Goal: Check status: Check status

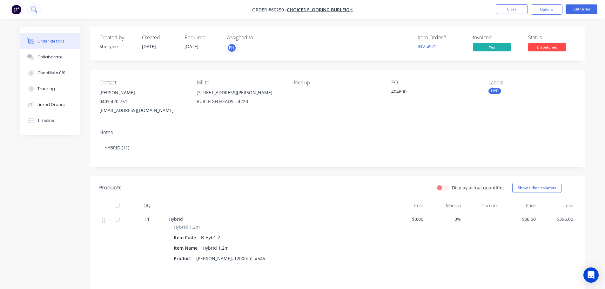
click at [33, 11] on icon at bounding box center [33, 8] width 5 height 5
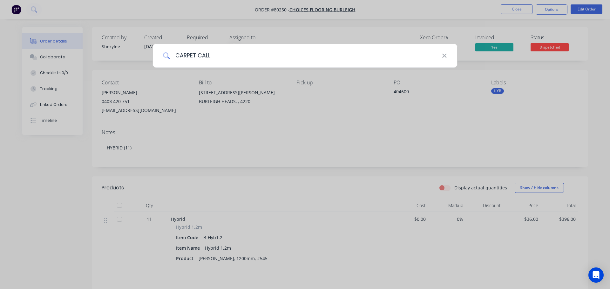
type input "CARPET CALL"
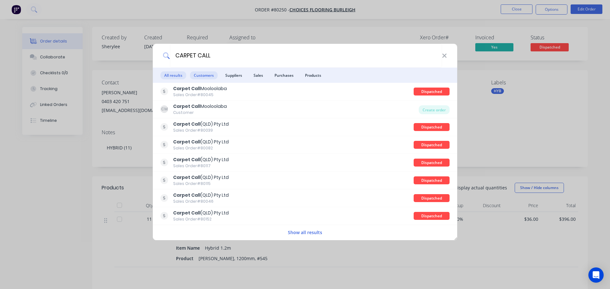
click at [206, 73] on span "Customers" at bounding box center [204, 75] width 28 height 8
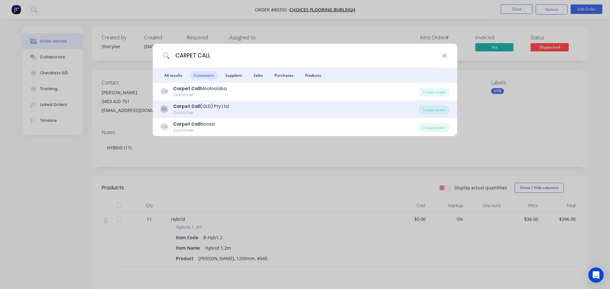
click at [205, 108] on div "Carpet Call (QLD) Pty Ltd" at bounding box center [201, 106] width 56 height 7
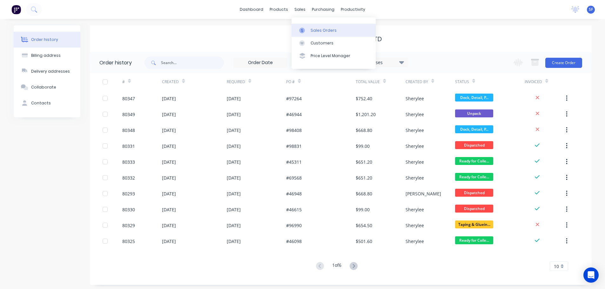
click at [311, 30] on div "Sales Orders" at bounding box center [324, 31] width 26 height 6
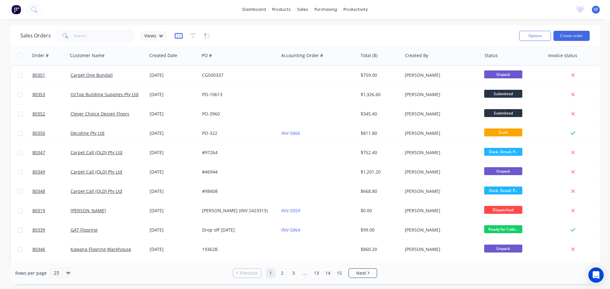
click at [175, 36] on icon "button" at bounding box center [179, 36] width 8 height 6
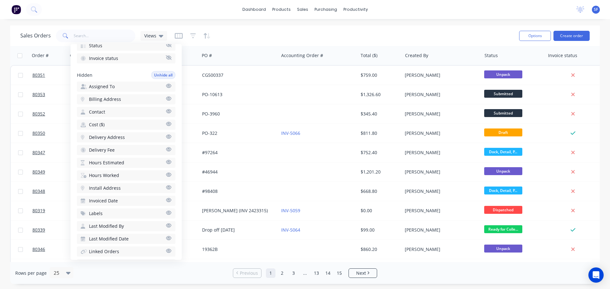
scroll to position [159, 0]
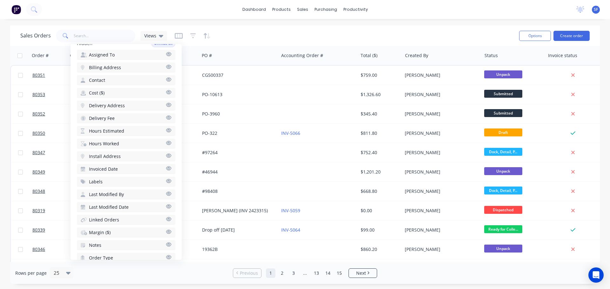
click at [107, 92] on button "Cost ($)" at bounding box center [126, 93] width 98 height 10
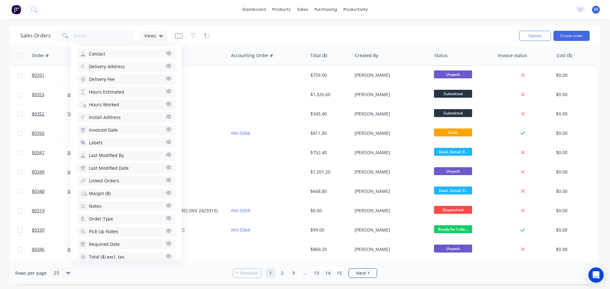
scroll to position [209, 0]
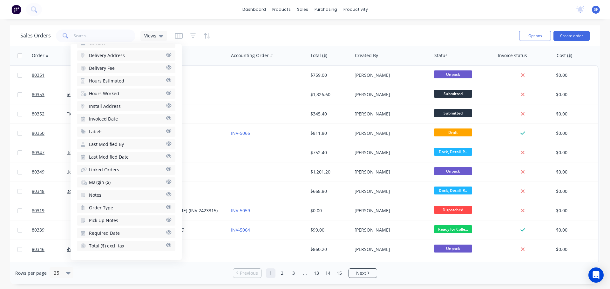
click at [127, 208] on button "Order Type" at bounding box center [126, 208] width 98 height 10
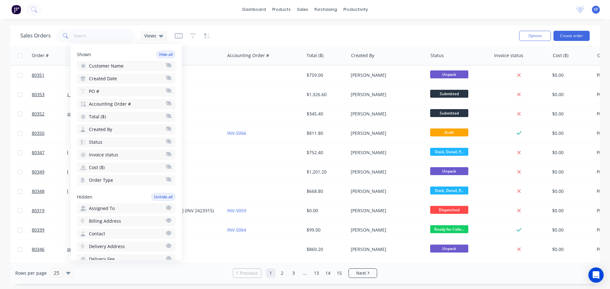
scroll to position [0, 0]
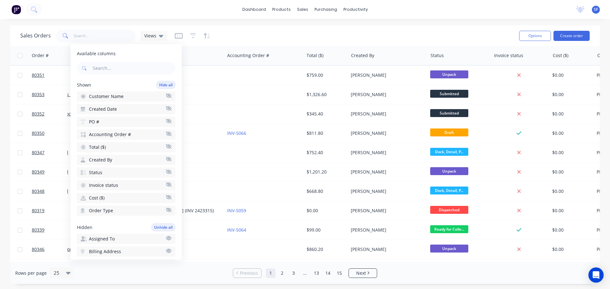
click at [166, 210] on icon "button" at bounding box center [169, 210] width 6 height 5
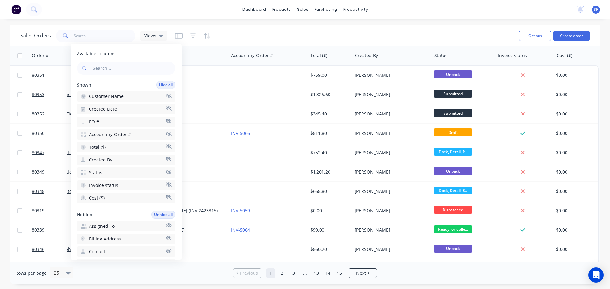
click at [166, 197] on icon "button" at bounding box center [169, 197] width 6 height 4
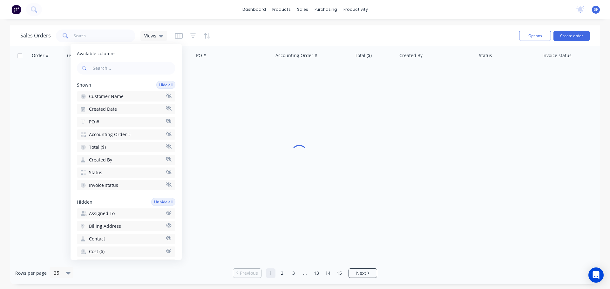
scroll to position [0, 6]
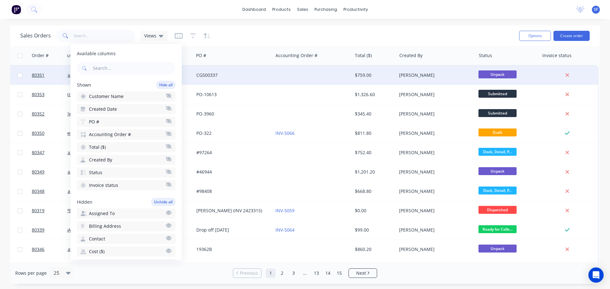
click at [322, 78] on div at bounding box center [312, 75] width 79 height 19
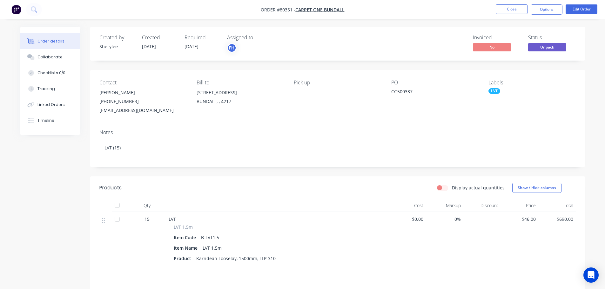
click at [19, 10] on img "button" at bounding box center [16, 10] width 10 height 10
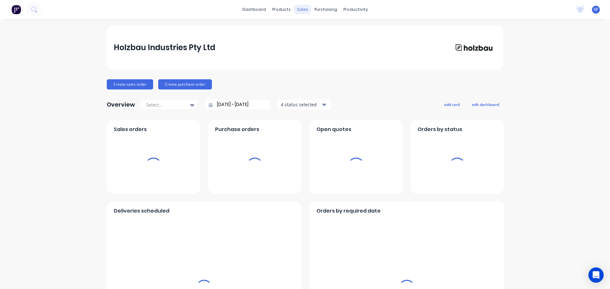
click at [298, 10] on div "sales" at bounding box center [302, 10] width 17 height 10
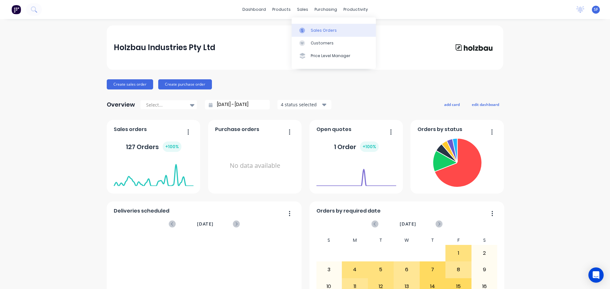
click at [316, 31] on div "Sales Orders" at bounding box center [324, 31] width 26 height 6
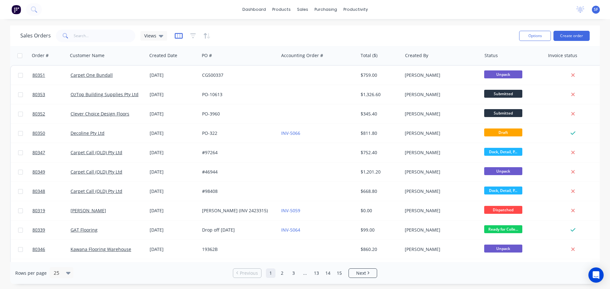
click at [176, 37] on icon "button" at bounding box center [179, 36] width 8 height 6
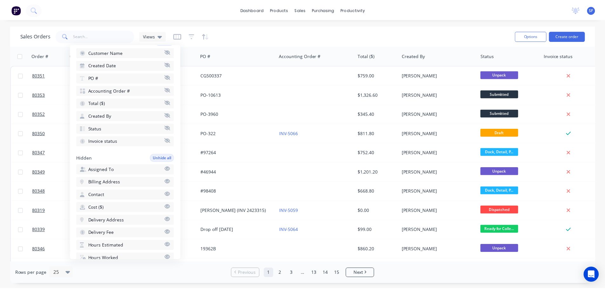
scroll to position [18, 0]
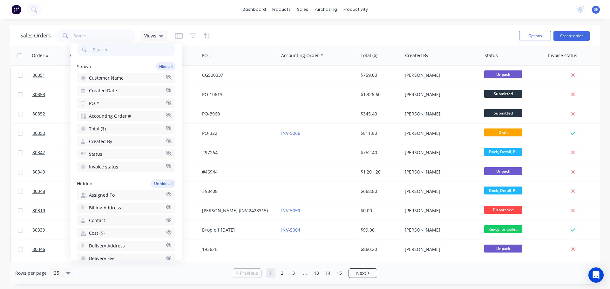
click at [257, 28] on div "Sales Orders Views" at bounding box center [267, 36] width 494 height 16
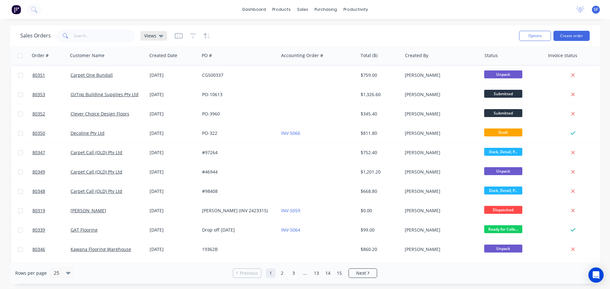
click at [159, 37] on icon at bounding box center [161, 35] width 4 height 7
click at [159, 101] on button "Sherylee's" at bounding box center [178, 102] width 72 height 7
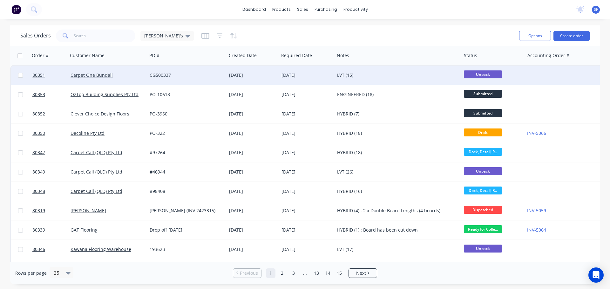
click at [372, 74] on div "LVT (15)" at bounding box center [395, 75] width 116 height 6
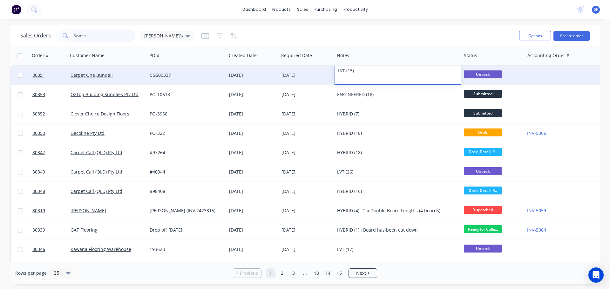
click at [90, 37] on input "text" at bounding box center [105, 36] width 62 height 13
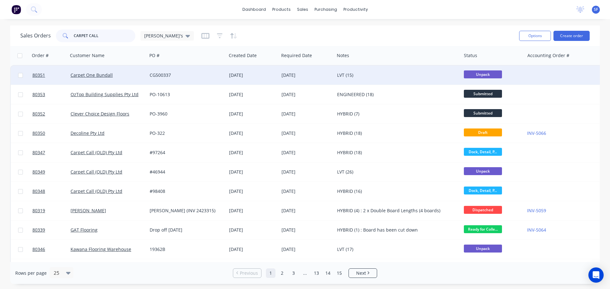
type input "CARPET CALL"
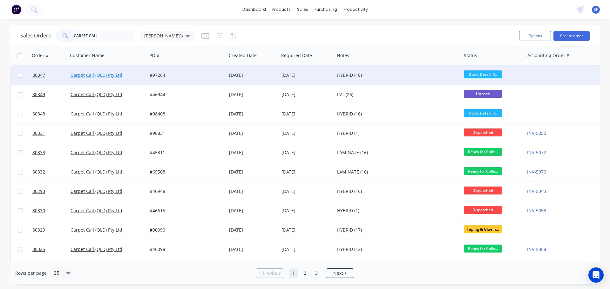
click at [99, 77] on link "Carpet Call (QLD) Pty Ltd" at bounding box center [97, 75] width 52 height 6
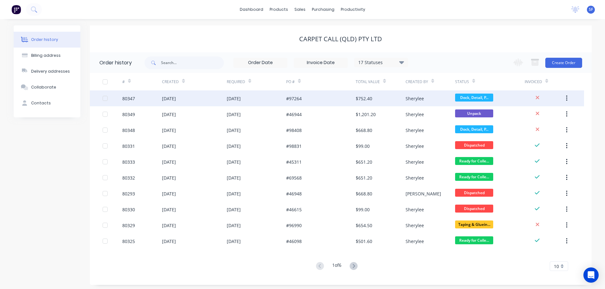
click at [129, 97] on div "80347" at bounding box center [128, 98] width 13 height 7
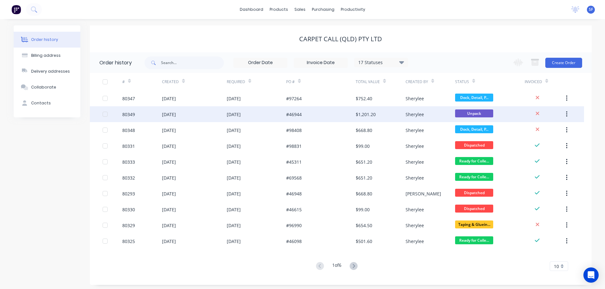
click at [132, 116] on div "80349" at bounding box center [128, 114] width 13 height 7
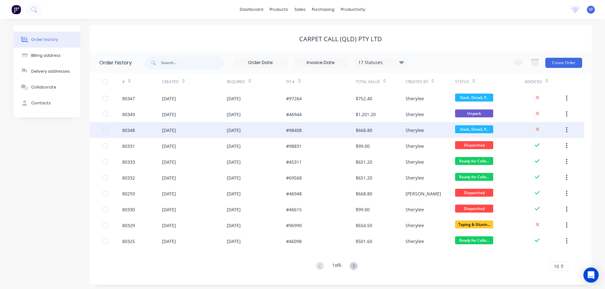
click at [126, 130] on div "80348" at bounding box center [128, 130] width 13 height 7
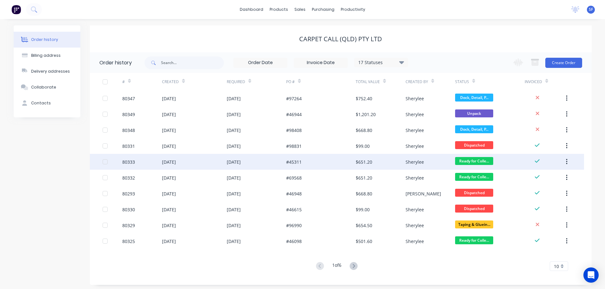
click at [129, 163] on div "80333" at bounding box center [128, 162] width 13 height 7
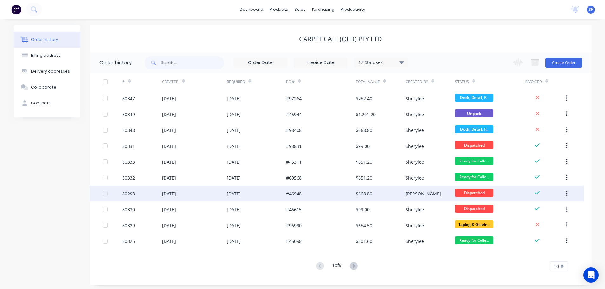
click at [128, 198] on div "80293" at bounding box center [142, 194] width 40 height 16
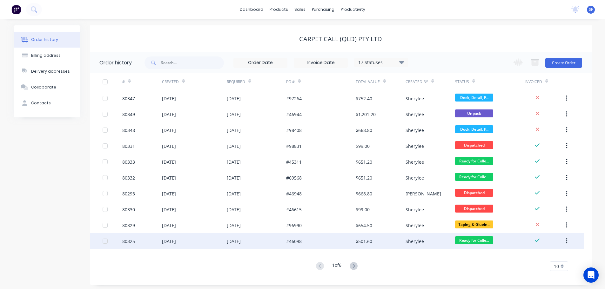
click at [128, 238] on div "80325" at bounding box center [128, 241] width 13 height 7
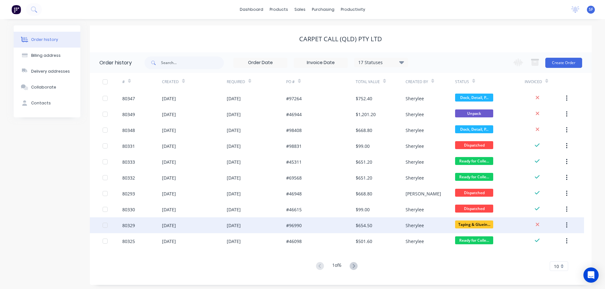
click at [131, 227] on div "80329" at bounding box center [128, 225] width 13 height 7
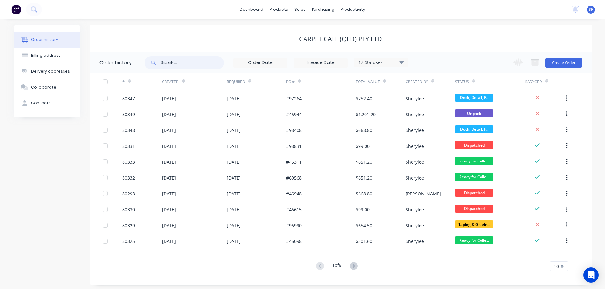
click at [178, 63] on input "text" at bounding box center [192, 63] width 63 height 13
type input "DECOLINE"
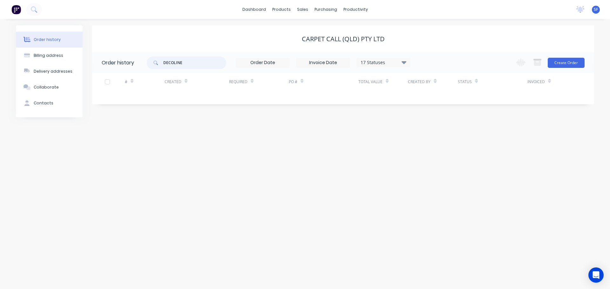
drag, startPoint x: 185, startPoint y: 63, endPoint x: 153, endPoint y: 64, distance: 32.8
click at [153, 64] on div "DECOLINE" at bounding box center [186, 63] width 79 height 13
type input "decoline"
click at [181, 62] on input "decoline" at bounding box center [194, 63] width 63 height 13
type input "deco"
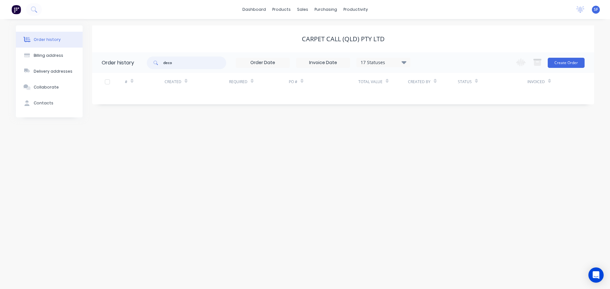
drag, startPoint x: 182, startPoint y: 62, endPoint x: 163, endPoint y: 63, distance: 19.1
click at [163, 63] on div "deco" at bounding box center [186, 63] width 79 height 13
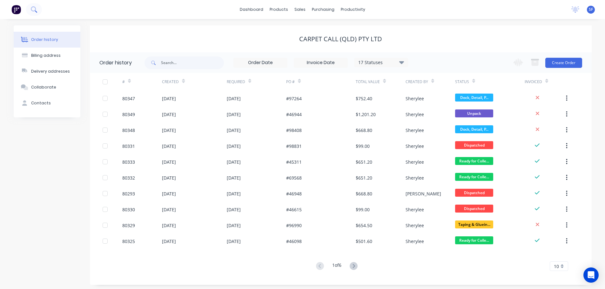
click at [35, 7] on icon at bounding box center [34, 9] width 6 height 6
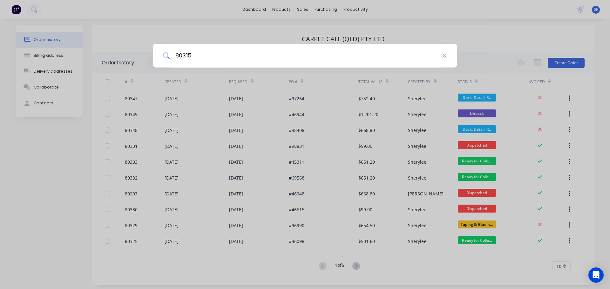
type input "80315"
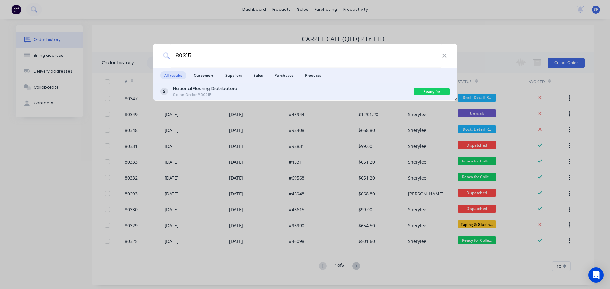
click at [198, 86] on div "National Flooring Distributors" at bounding box center [205, 88] width 64 height 7
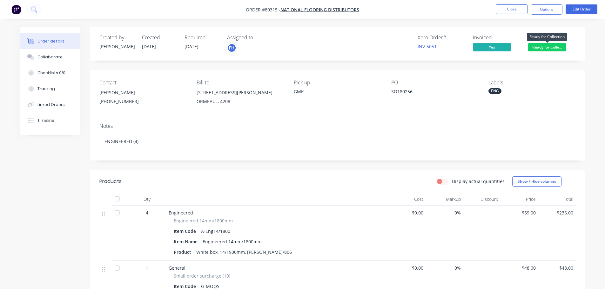
click at [544, 46] on span "Ready for Colle..." at bounding box center [547, 47] width 38 height 8
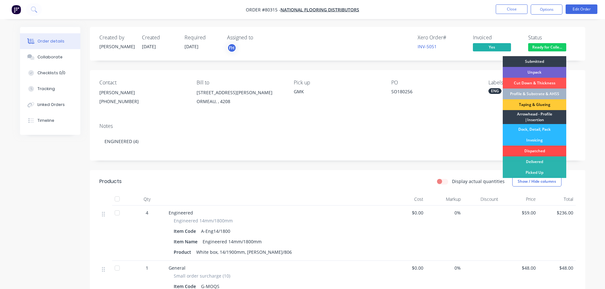
click at [534, 152] on div "Dispatched" at bounding box center [535, 151] width 64 height 11
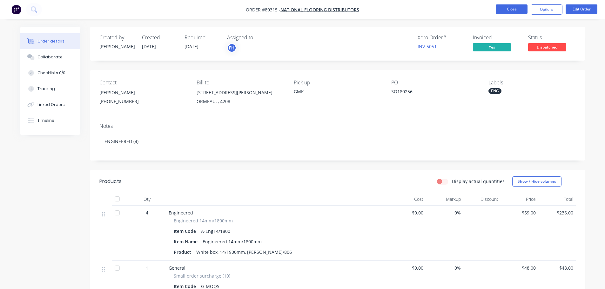
click at [518, 9] on button "Close" at bounding box center [512, 9] width 32 height 10
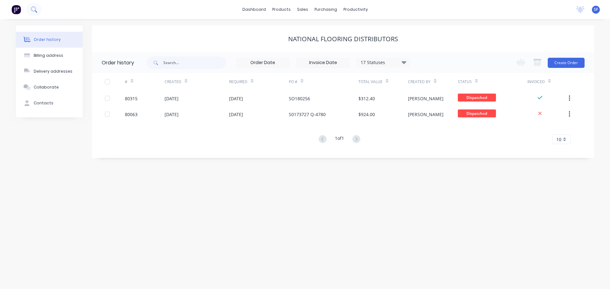
click at [34, 10] on icon at bounding box center [33, 8] width 5 height 5
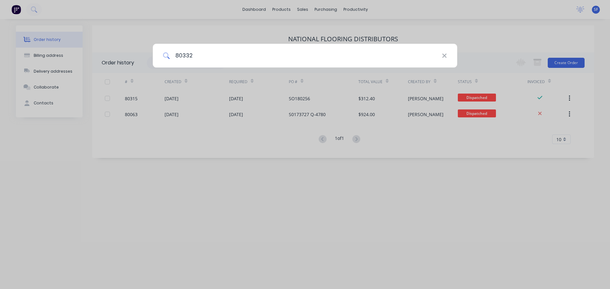
type input "80332"
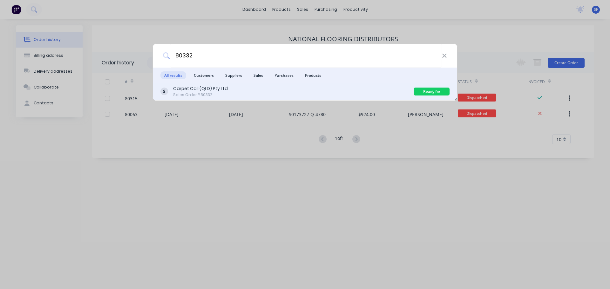
click at [236, 86] on div "Carpet Call (QLD) Pty Ltd Sales Order #80332" at bounding box center [286, 91] width 253 height 12
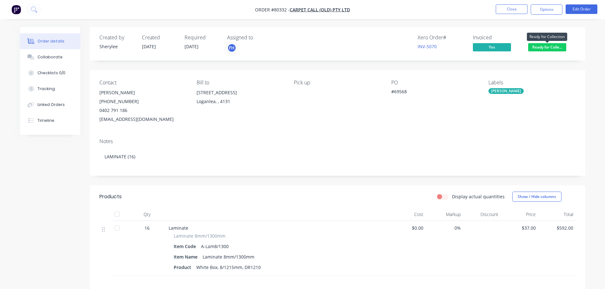
click at [545, 44] on span "Ready for Colle..." at bounding box center [547, 47] width 38 height 8
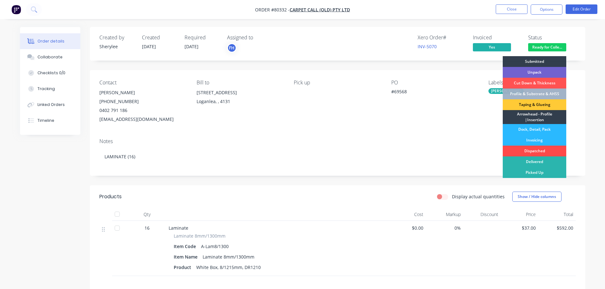
click at [533, 150] on div "Dispatched" at bounding box center [535, 151] width 64 height 11
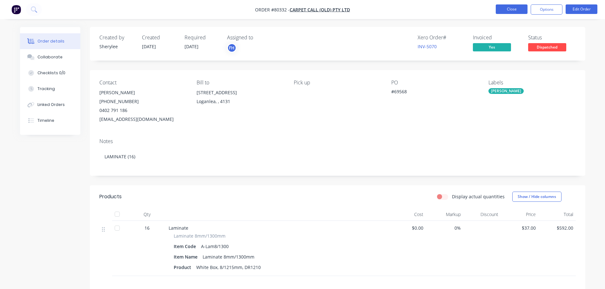
click at [510, 10] on button "Close" at bounding box center [512, 9] width 32 height 10
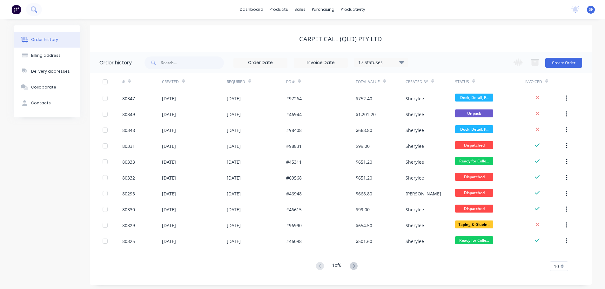
click at [33, 9] on icon at bounding box center [34, 9] width 6 height 6
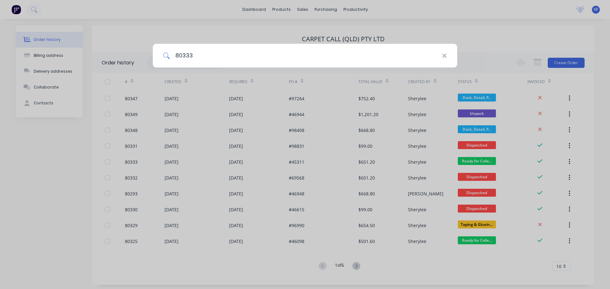
type input "80333"
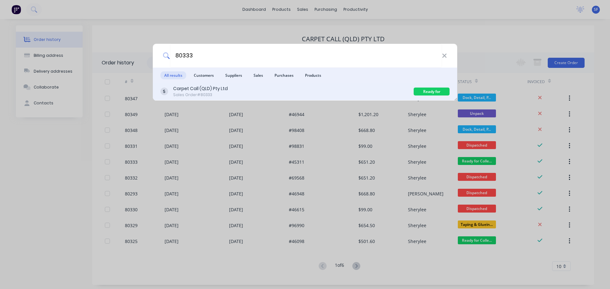
click at [208, 91] on div "Carpet Call (QLD) Pty Ltd" at bounding box center [200, 88] width 55 height 7
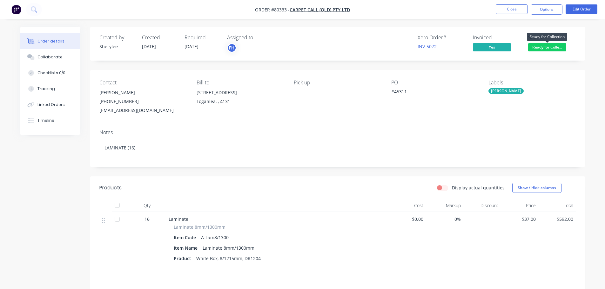
click at [541, 43] on span "Ready for Colle..." at bounding box center [547, 47] width 38 height 8
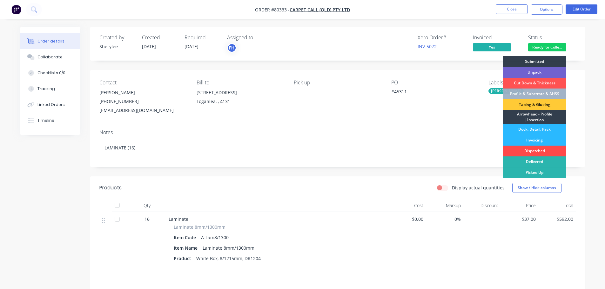
click at [527, 150] on div "Dispatched" at bounding box center [535, 151] width 64 height 11
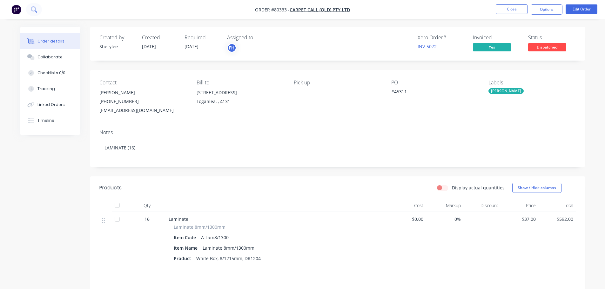
click at [35, 11] on icon at bounding box center [34, 9] width 6 height 6
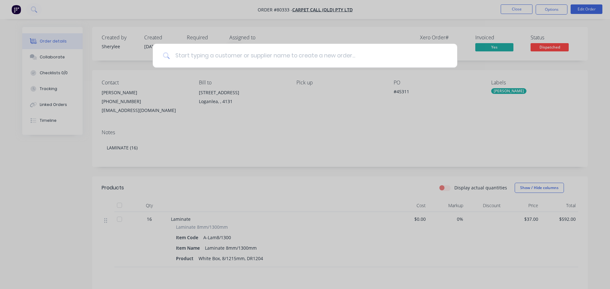
click at [219, 57] on input at bounding box center [308, 56] width 277 height 24
type input "80325"
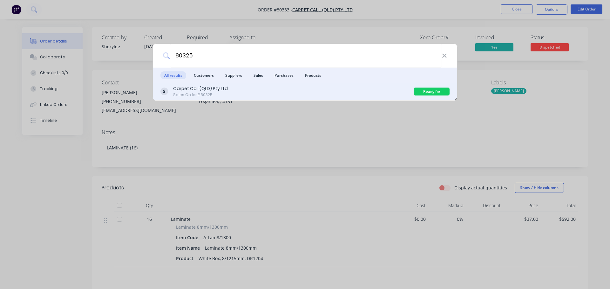
click at [233, 94] on div "Carpet Call (QLD) Pty Ltd Sales Order #80325" at bounding box center [286, 91] width 253 height 12
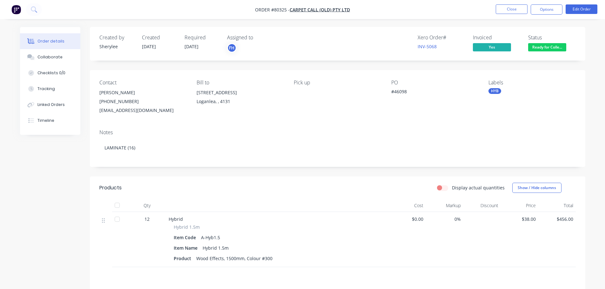
click at [535, 48] on span "Ready for Colle..." at bounding box center [547, 47] width 38 height 8
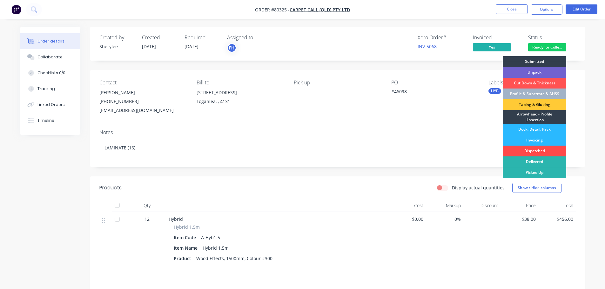
click at [535, 151] on div "Dispatched" at bounding box center [535, 151] width 64 height 11
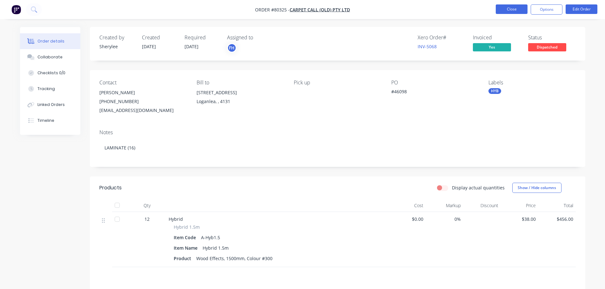
click at [515, 8] on button "Close" at bounding box center [512, 9] width 32 height 10
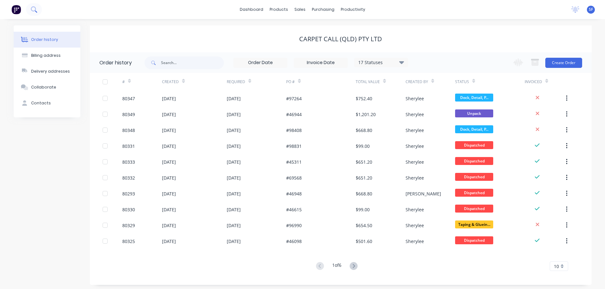
click at [34, 8] on icon at bounding box center [34, 9] width 6 height 6
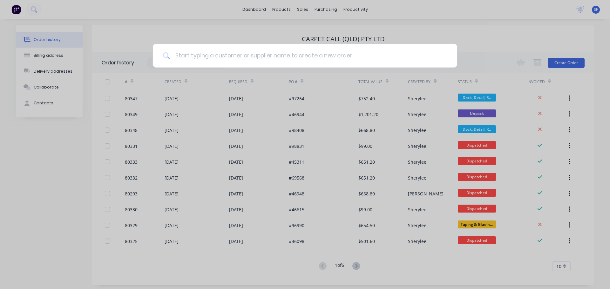
click at [200, 57] on input at bounding box center [308, 56] width 277 height 24
type input "80334"
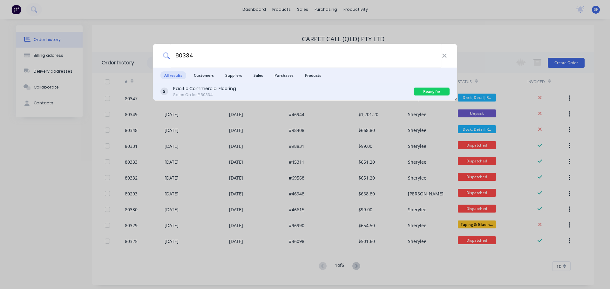
click at [209, 93] on div "Sales Order #80334" at bounding box center [204, 95] width 63 height 6
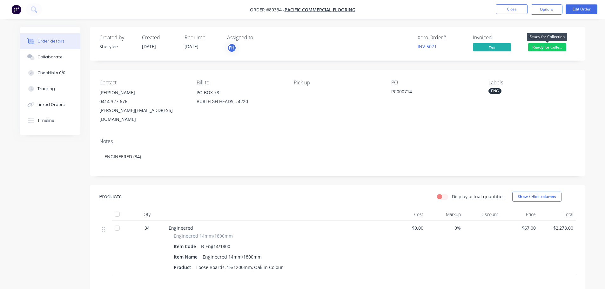
click at [544, 47] on span "Ready for Colle..." at bounding box center [547, 47] width 38 height 8
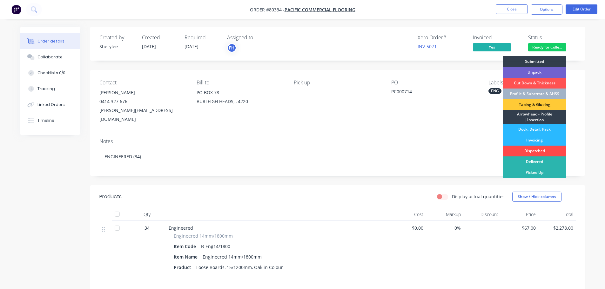
click at [531, 152] on div "Dispatched" at bounding box center [535, 151] width 64 height 11
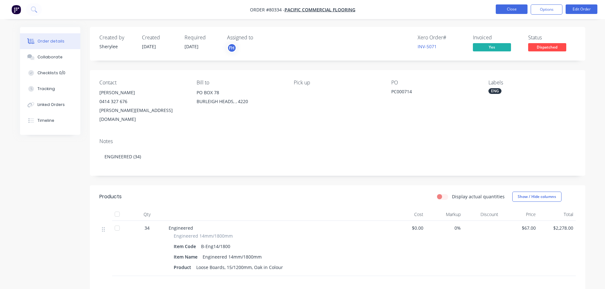
click at [519, 11] on button "Close" at bounding box center [512, 9] width 32 height 10
